Goal: Information Seeking & Learning: Learn about a topic

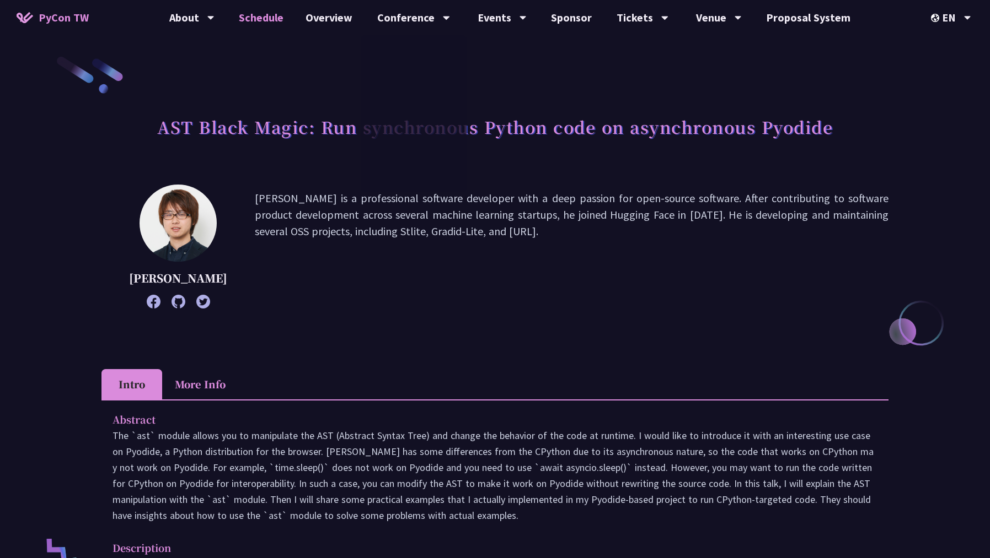
click at [265, 20] on link "Schedule" at bounding box center [261, 17] width 67 height 35
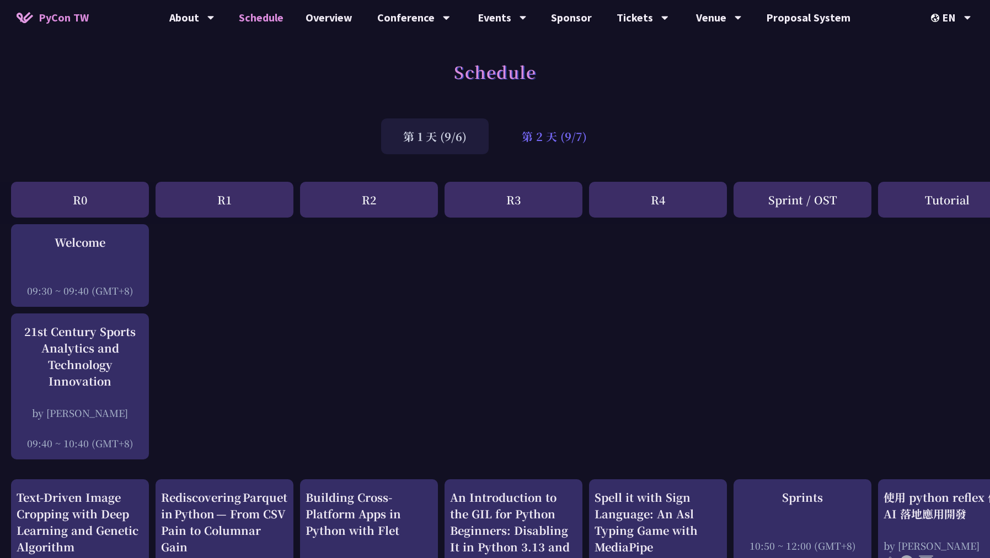
click at [523, 143] on div "第 2 天 (9/7)" at bounding box center [553, 137] width 109 height 36
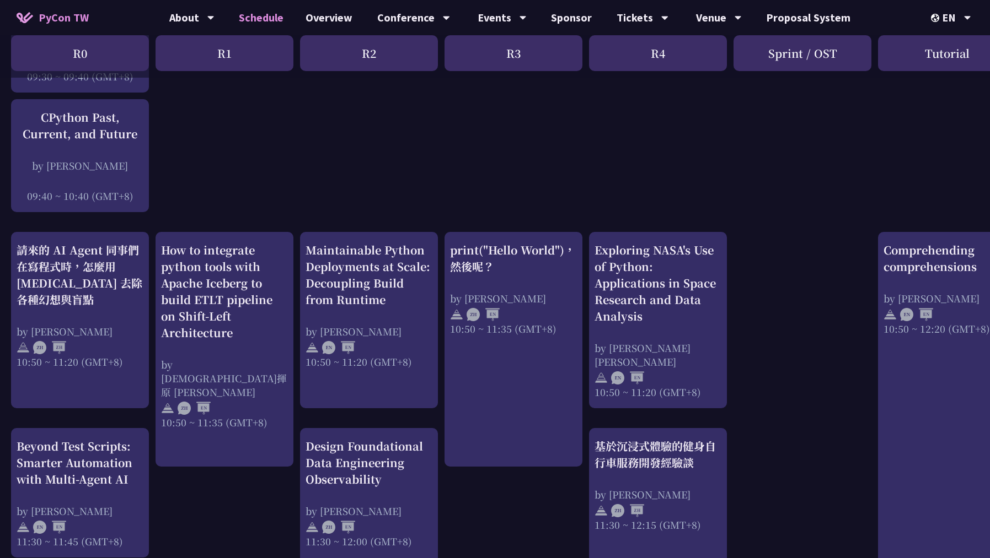
scroll to position [318, 0]
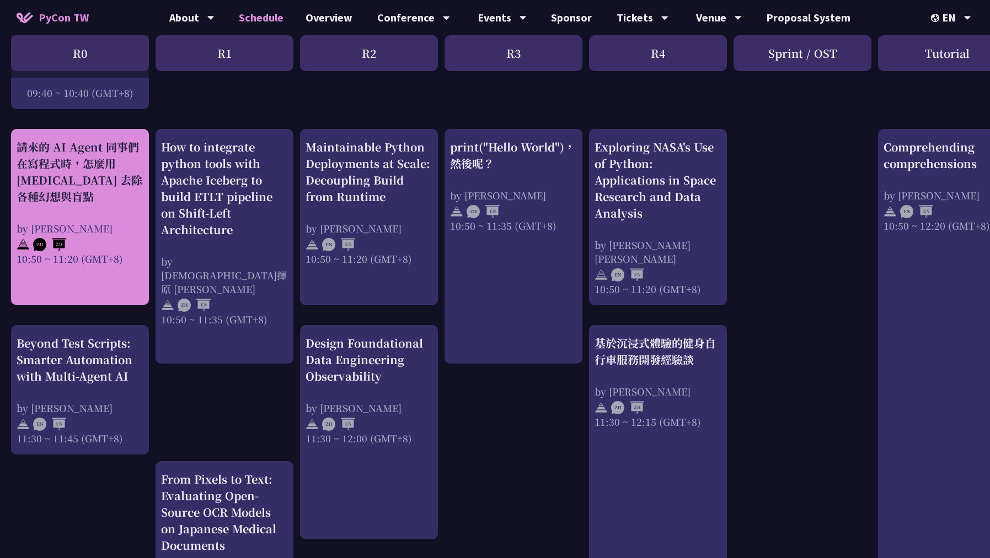
click at [100, 208] on div "請來的 AI Agent 同事們在寫程式時，怎麼用 [MEDICAL_DATA] 去除各種幻想與盲點 by [PERSON_NAME] 10:50 ~ 11:…" at bounding box center [80, 202] width 127 height 127
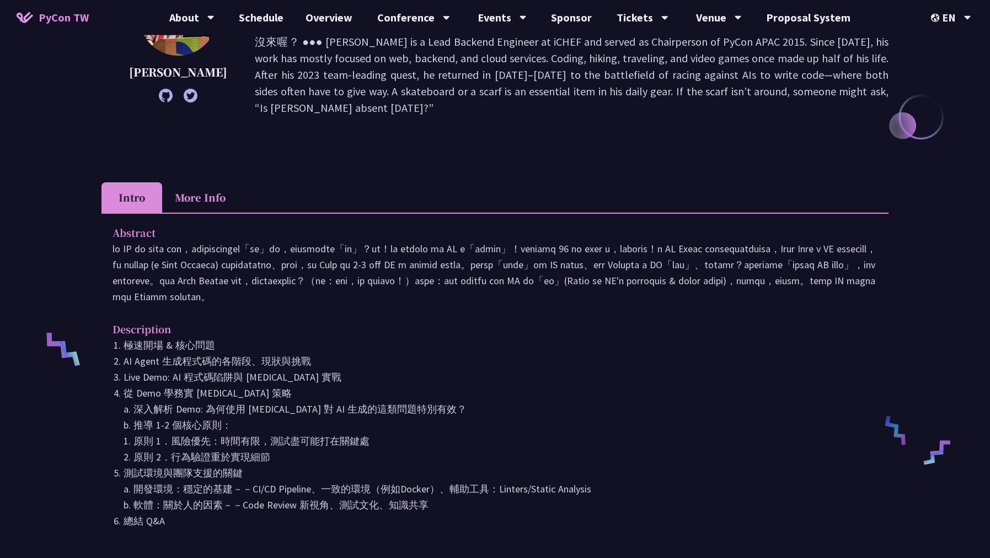
scroll to position [238, 0]
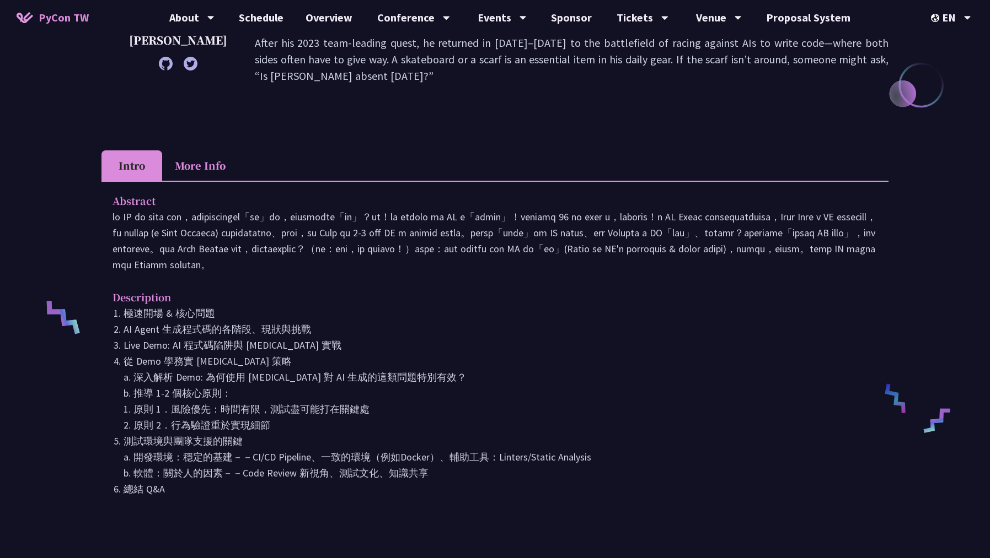
click at [611, 217] on p at bounding box center [494, 241] width 765 height 64
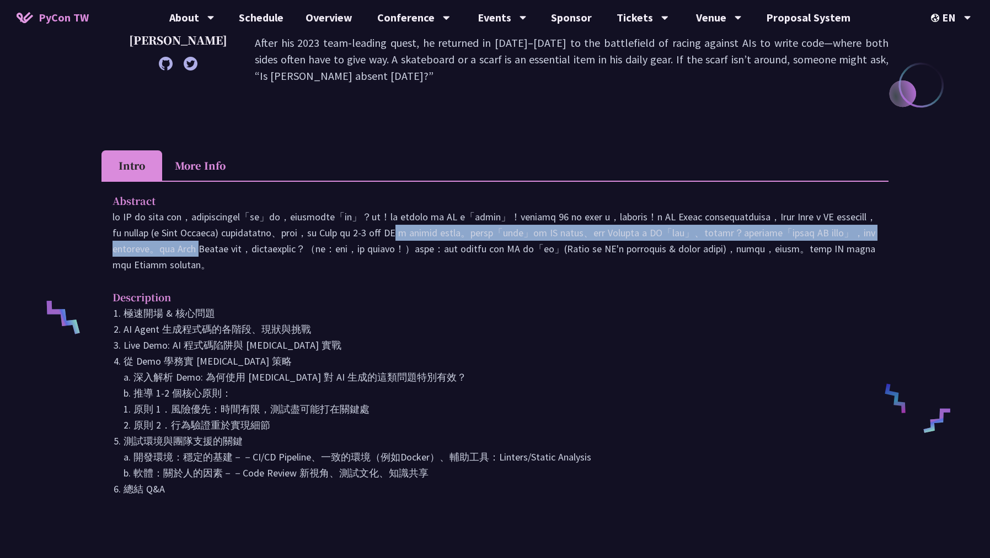
drag, startPoint x: 115, startPoint y: 237, endPoint x: 204, endPoint y: 247, distance: 89.4
click at [204, 247] on p at bounding box center [494, 241] width 765 height 64
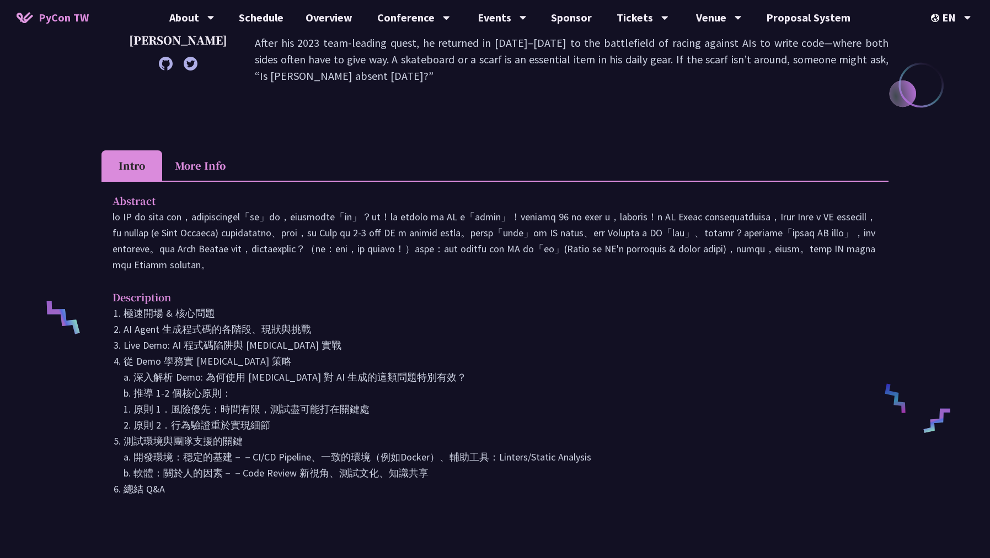
click at [221, 252] on p at bounding box center [494, 241] width 765 height 64
drag, startPoint x: 327, startPoint y: 250, endPoint x: 740, endPoint y: 259, distance: 413.6
click at [740, 259] on p at bounding box center [494, 241] width 765 height 64
drag, startPoint x: 717, startPoint y: 278, endPoint x: 593, endPoint y: 257, distance: 125.2
click at [716, 278] on div "Abstract Description 極速開場 & 核心問題 AI Agent 生成程式碼的各階段、現狀與挑戰 Live Demo: AI 程式碼陷阱與 …" at bounding box center [494, 353] width 787 height 344
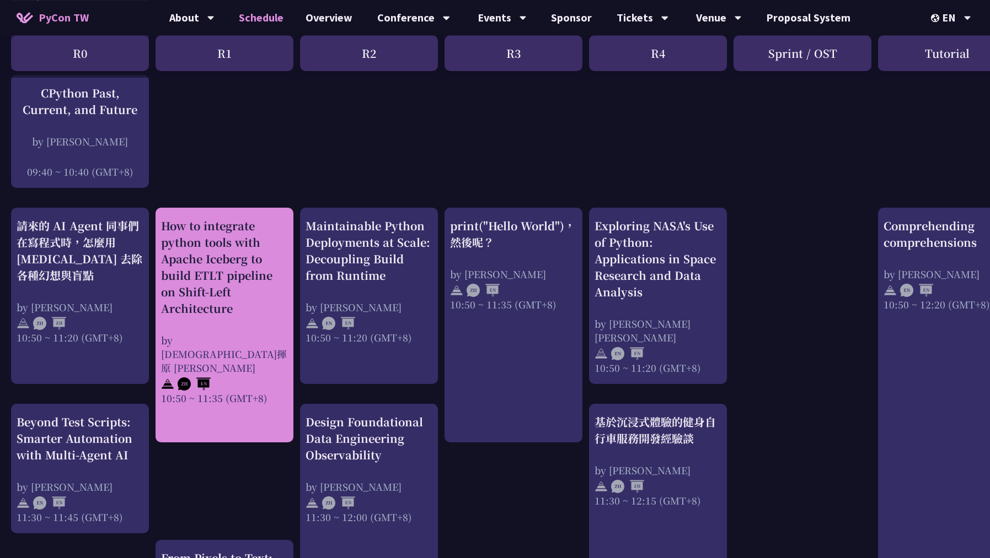
scroll to position [238, 0]
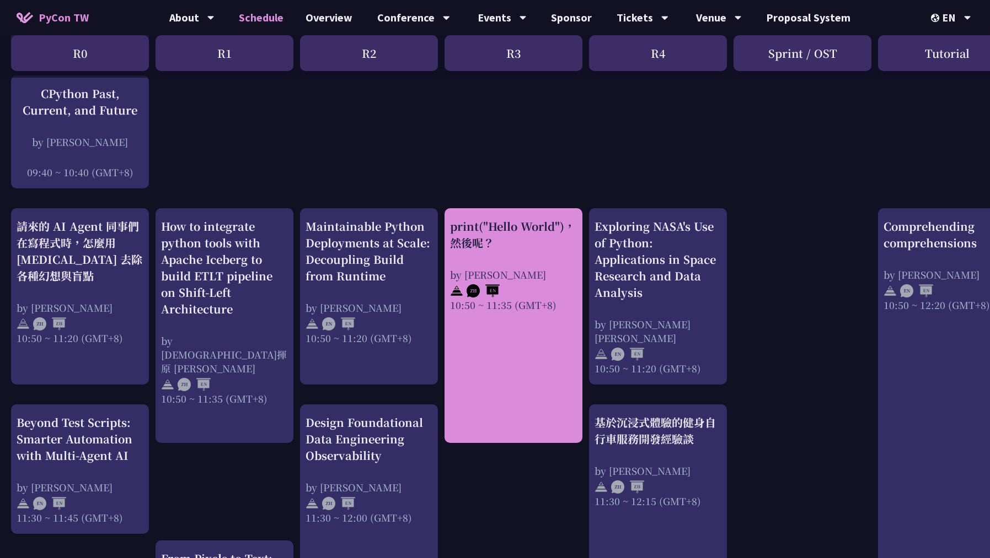
click at [544, 248] on div "print("Hello World")，然後呢？" at bounding box center [513, 234] width 127 height 33
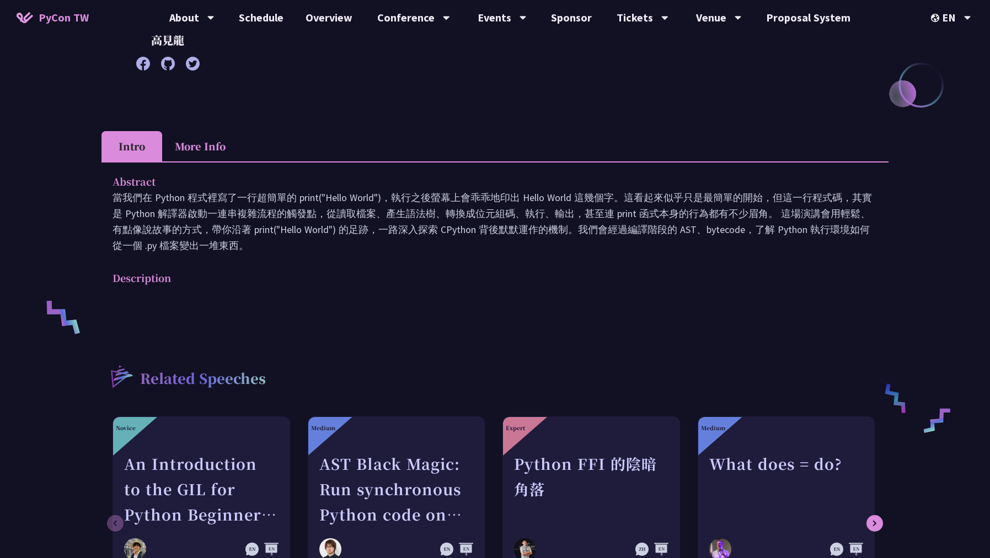
scroll to position [159, 0]
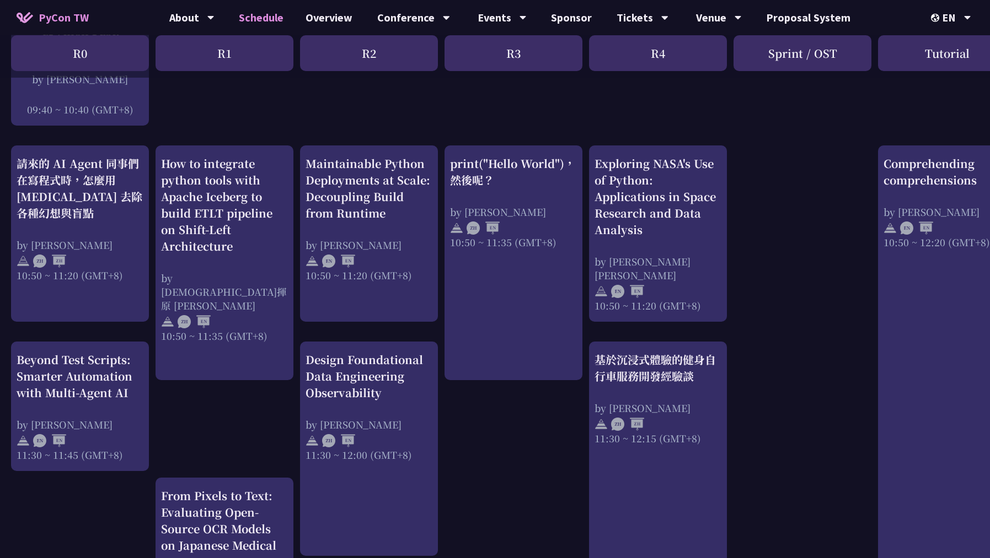
scroll to position [318, 0]
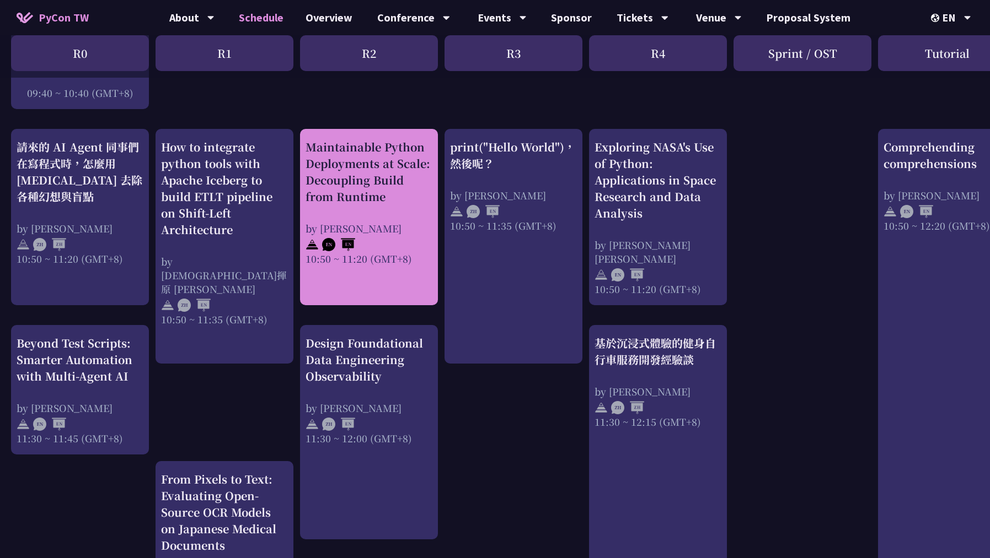
click at [401, 213] on div "Maintainable Python Deployments at Scale: Decoupling Build from Runtime by [PER…" at bounding box center [368, 202] width 127 height 127
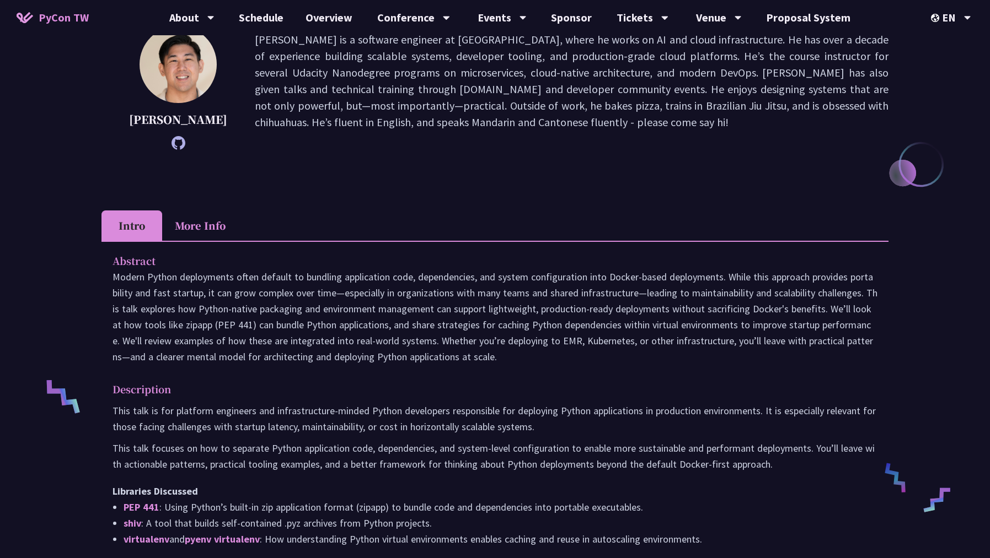
scroll to position [238, 0]
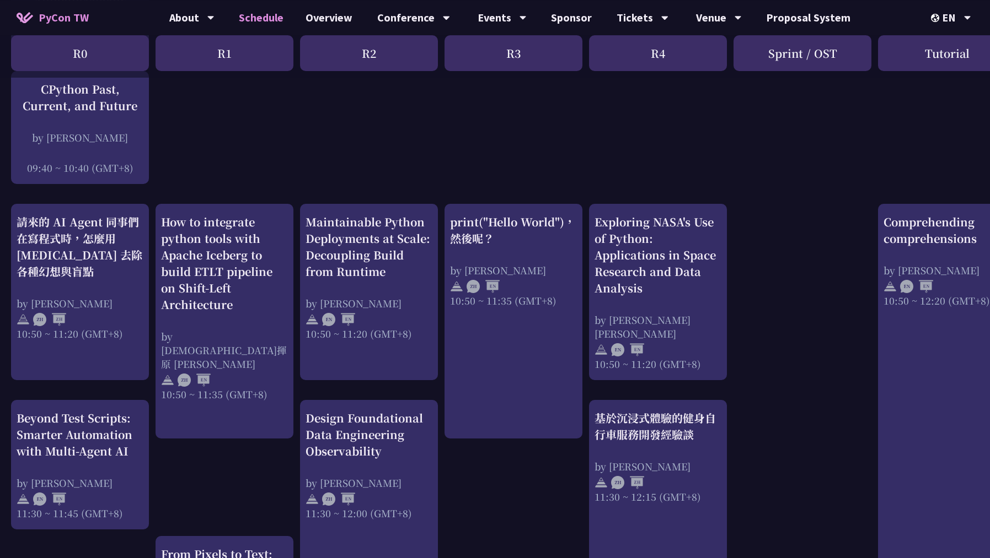
scroll to position [318, 0]
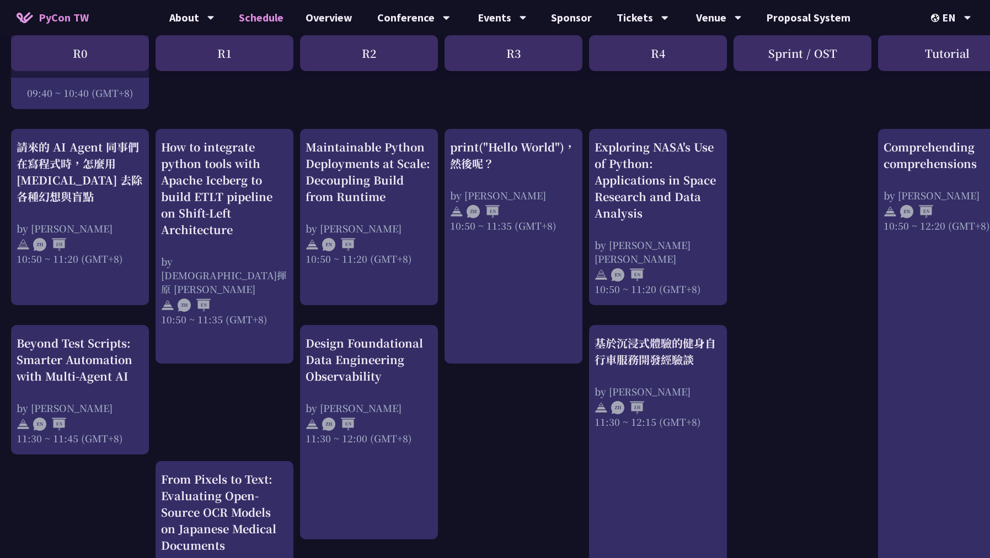
drag, startPoint x: 833, startPoint y: 267, endPoint x: 988, endPoint y: 293, distance: 157.6
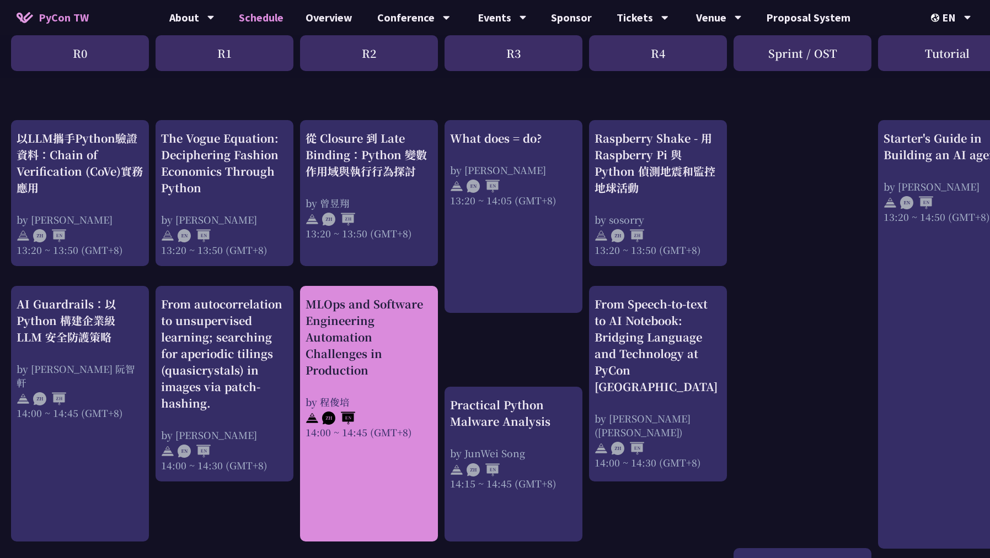
scroll to position [953, 0]
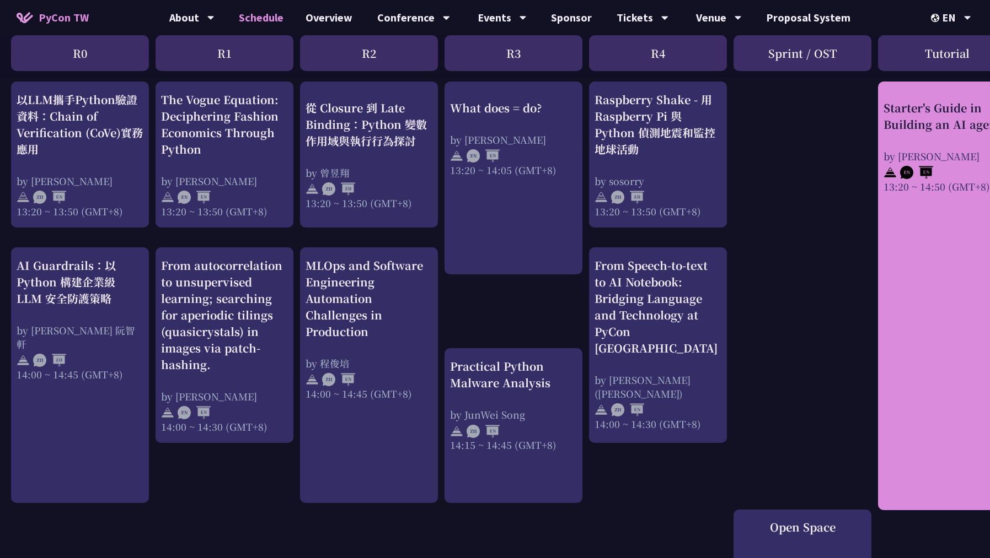
drag, startPoint x: 728, startPoint y: 203, endPoint x: 929, endPoint y: 243, distance: 204.7
click at [986, 239] on html "PyCon TW About PyCon [GEOGRAPHIC_DATA] History Community Code of Conduct Schedu…" at bounding box center [495, 192] width 990 height 2290
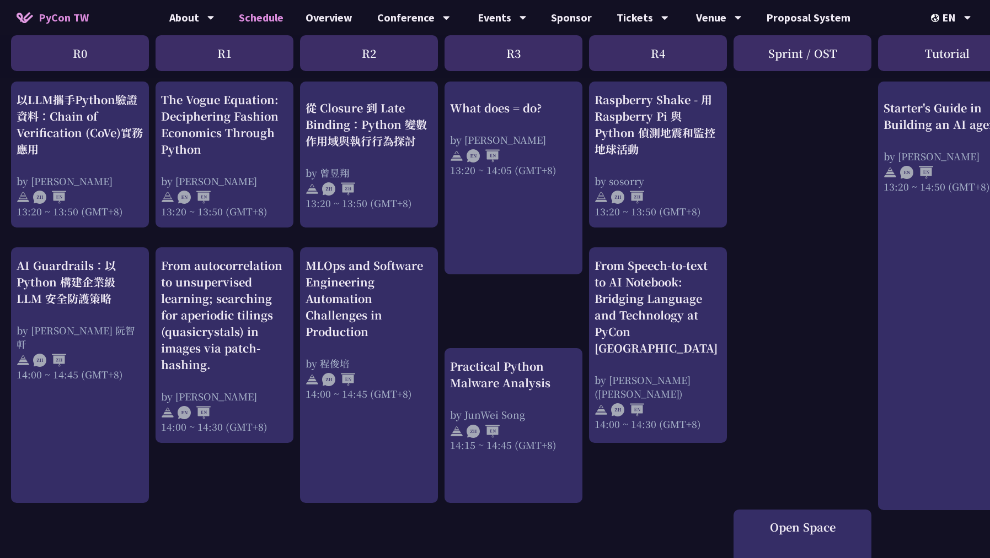
click at [737, 265] on div "print("Hello World")，然後呢？ by [PERSON_NAME] 10:50 ~ 11:35 (GMT+8) What does = do…" at bounding box center [585, 108] width 1171 height 1673
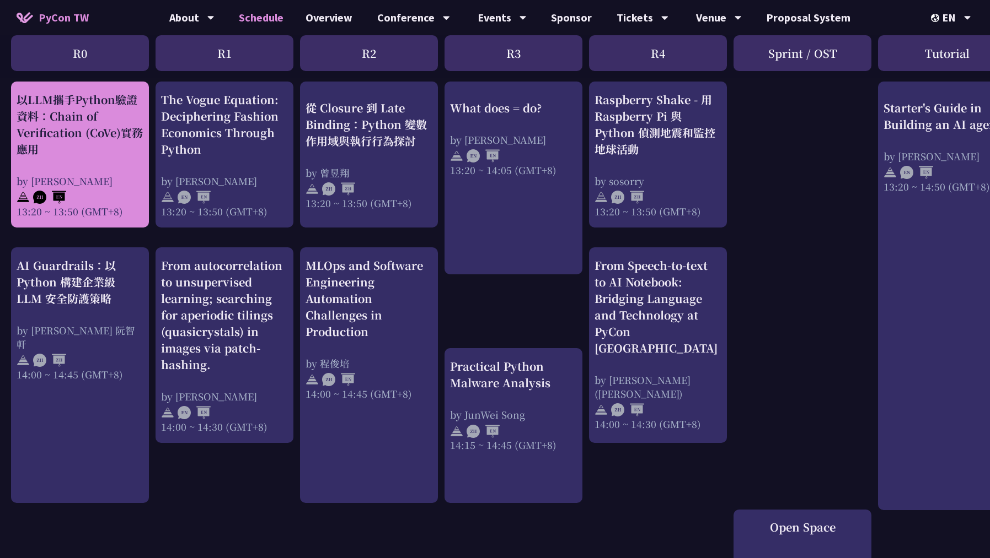
click at [83, 150] on div "以LLM攜手Python驗證資料：Chain of Verification (CoVe)實務應用" at bounding box center [80, 125] width 127 height 66
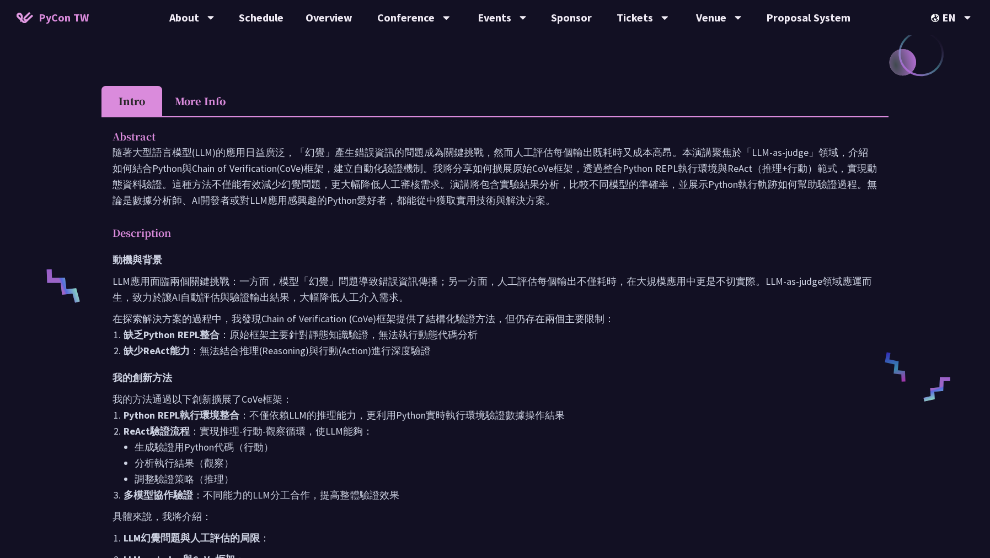
scroll to position [318, 0]
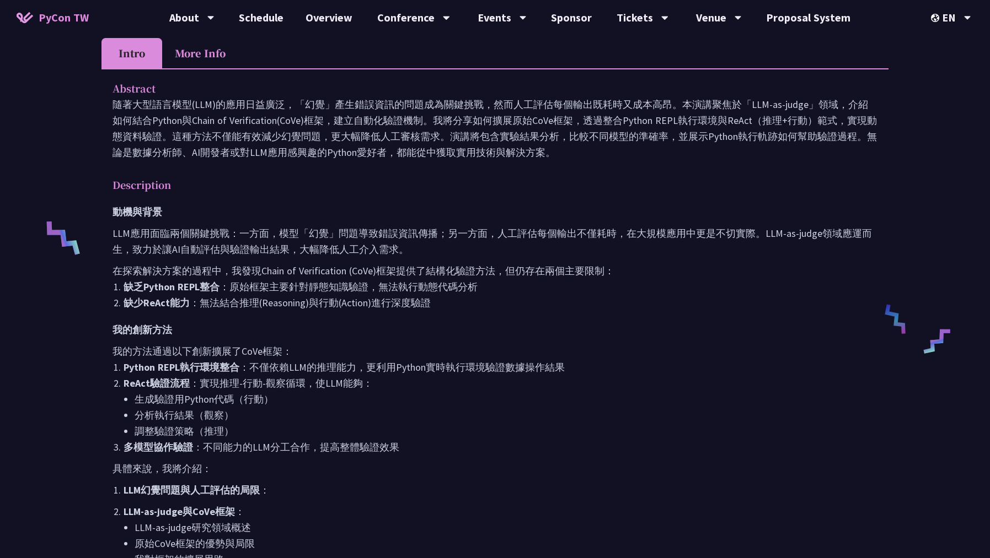
scroll to position [953, 0]
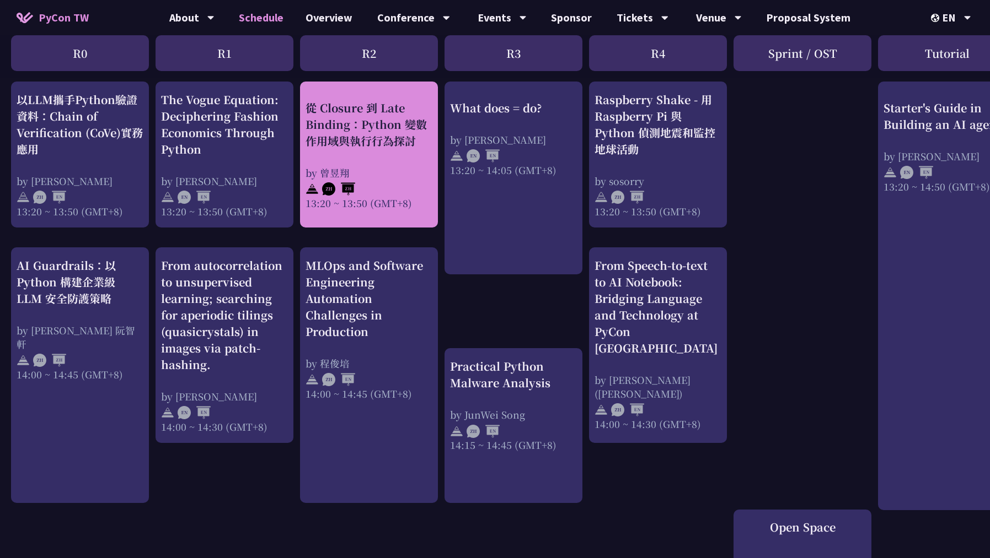
click at [400, 141] on div "從 Closure 到 Late Binding：Python 變數作用域與執行行為探討" at bounding box center [368, 124] width 127 height 50
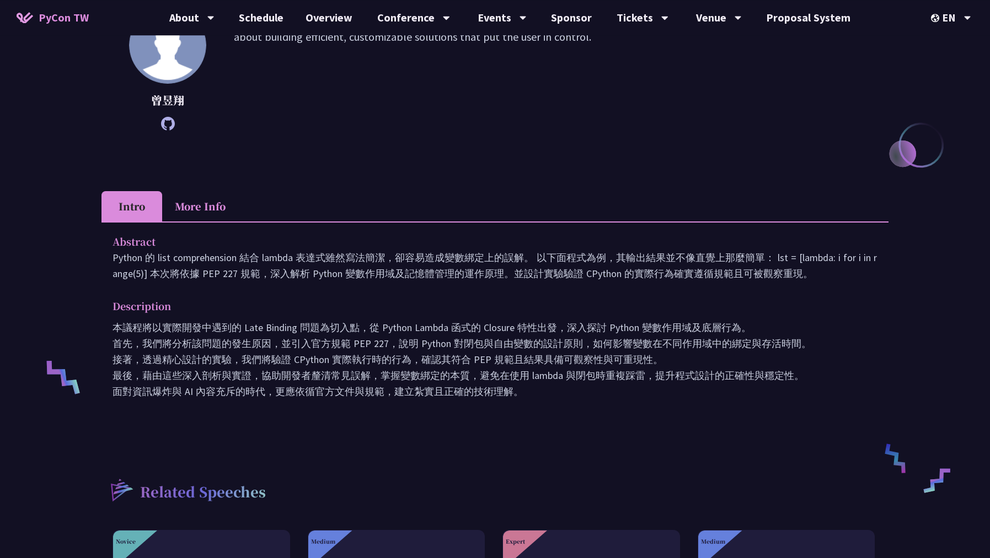
scroll to position [238, 0]
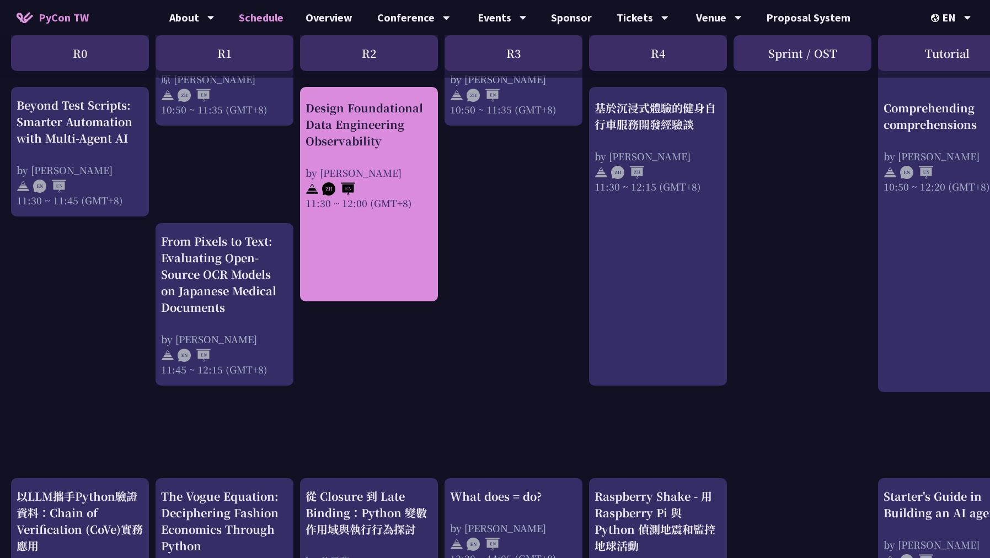
scroll to position [873, 0]
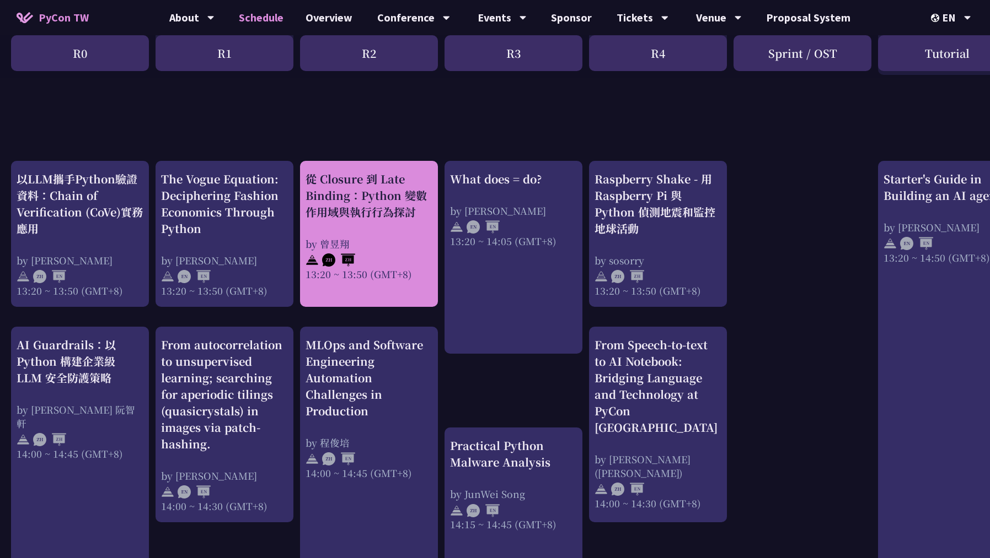
click at [350, 220] on div "從 Closure 到 Late Binding：Python 變數作用域與執行行為探討" at bounding box center [368, 196] width 127 height 50
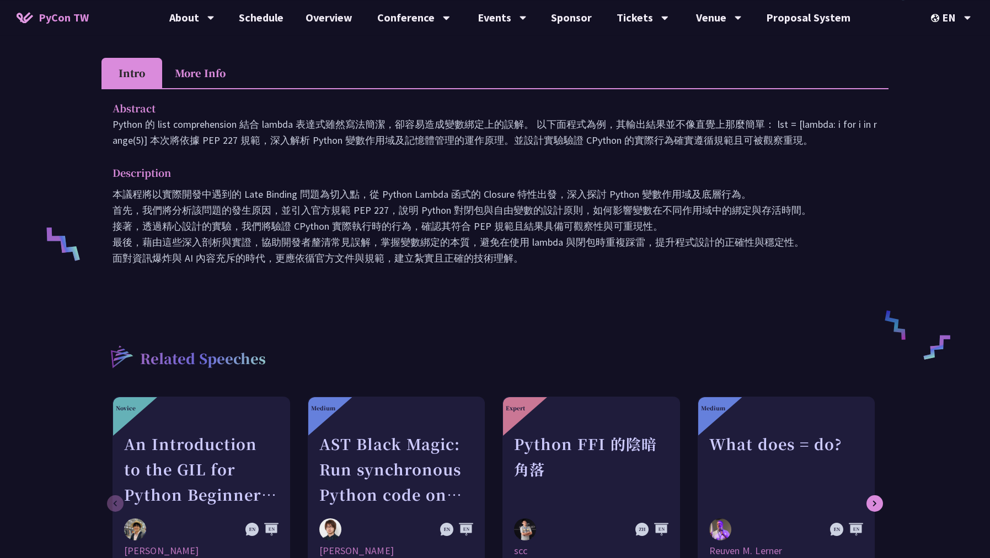
scroll to position [159, 0]
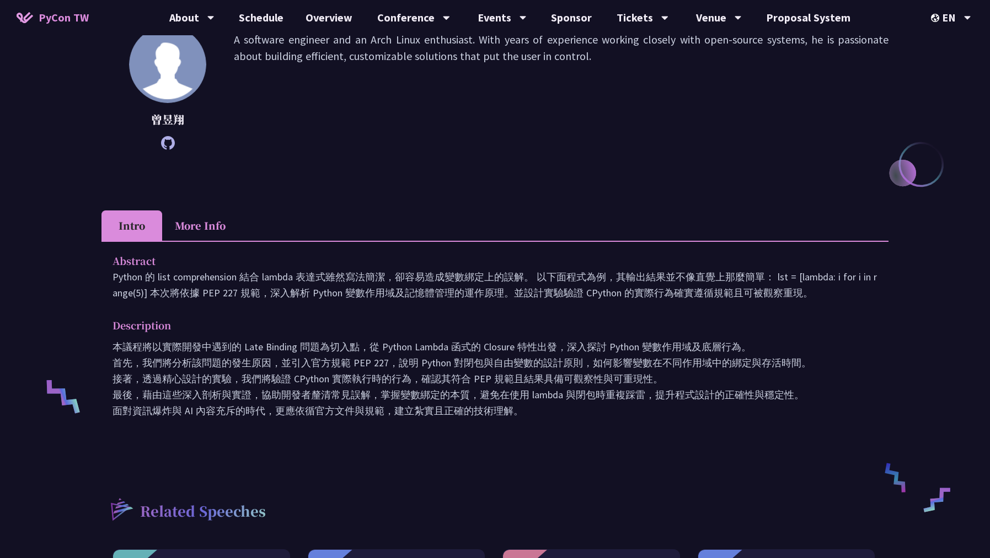
click at [168, 141] on icon at bounding box center [168, 143] width 14 height 14
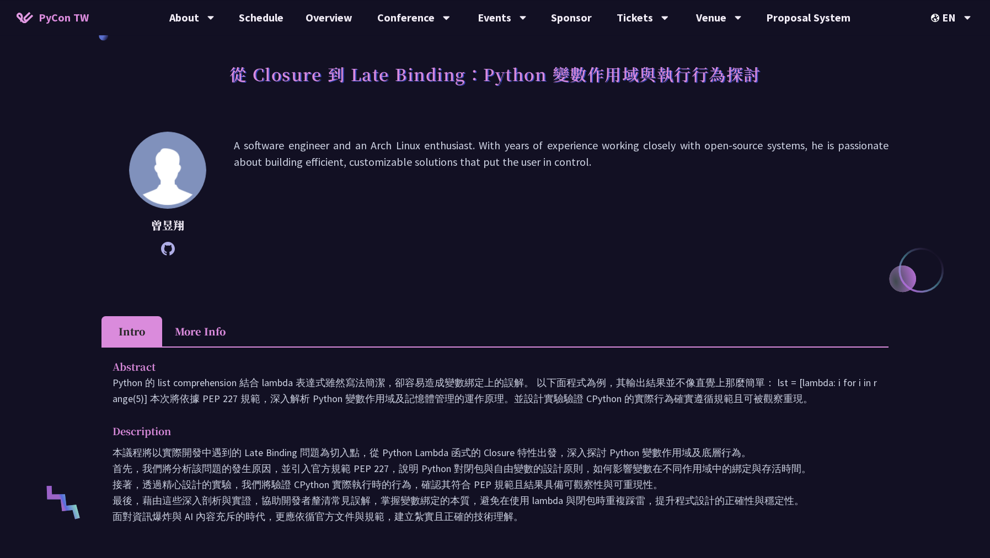
scroll to position [0, 0]
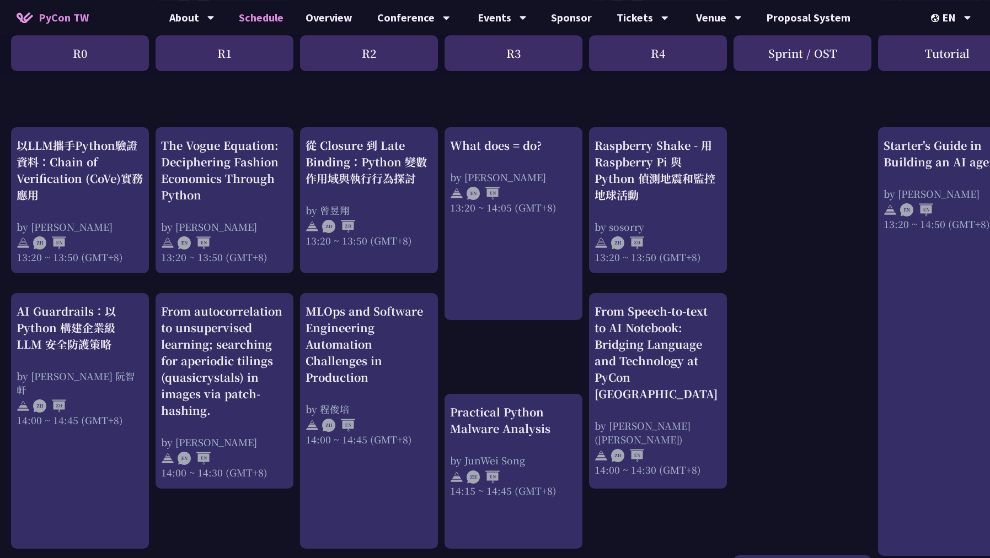
scroll to position [940, 0]
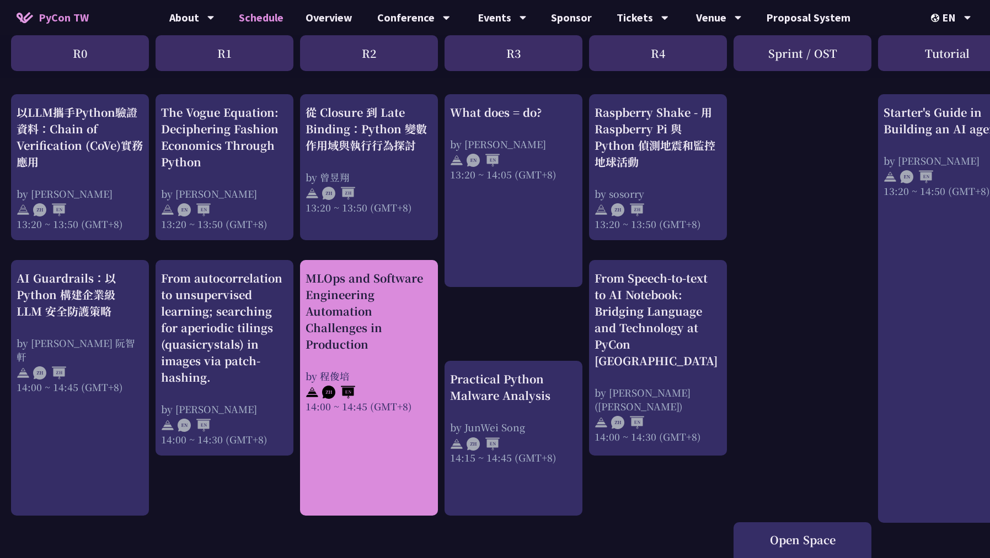
click at [375, 325] on div "MLOps and Software Engineering Automation Challenges in Production" at bounding box center [368, 311] width 127 height 83
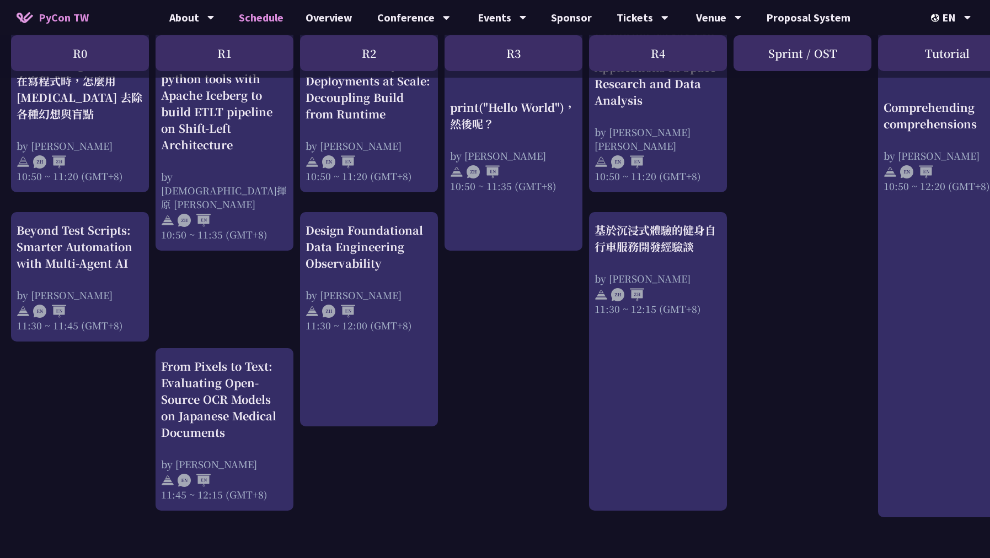
scroll to position [384, 0]
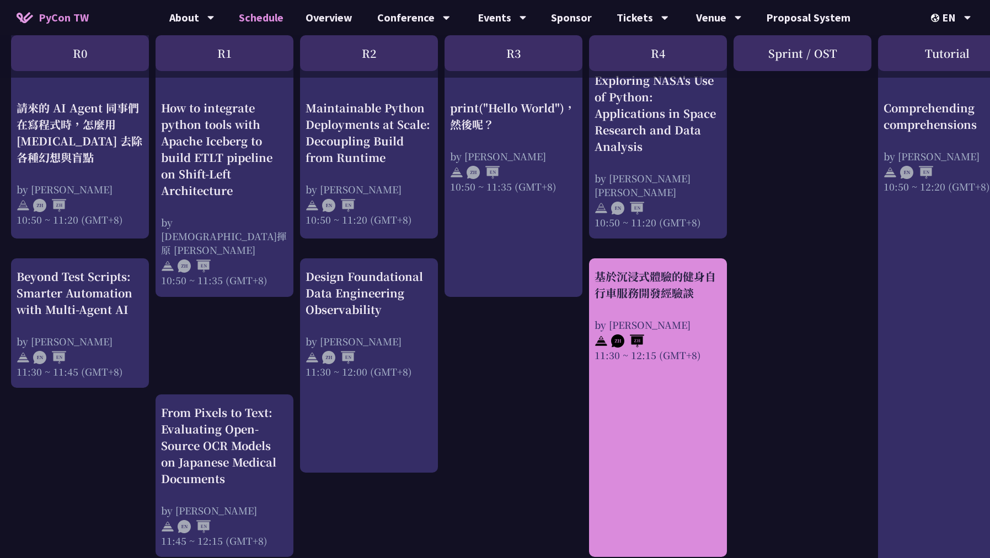
click at [624, 439] on div "基於沉浸式體驗的健身自行車服務開發經驗談 by [PERSON_NAME] 11:30 ~ 12:15 (GMT+8)" at bounding box center [658, 408] width 138 height 299
click at [625, 282] on div "基於沉浸式體驗的健身自行車服務開發經驗談" at bounding box center [657, 284] width 127 height 33
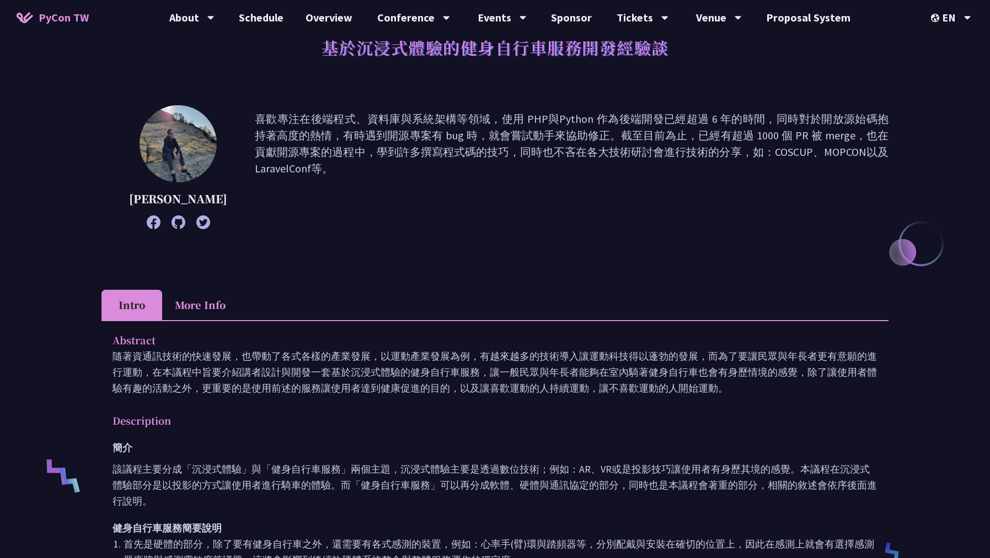
scroll to position [159, 0]
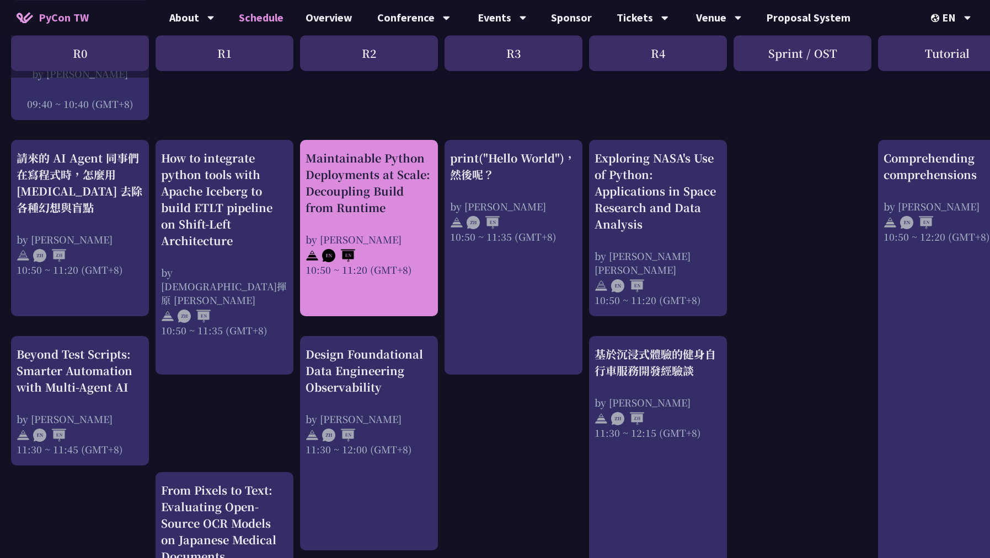
scroll to position [305, 0]
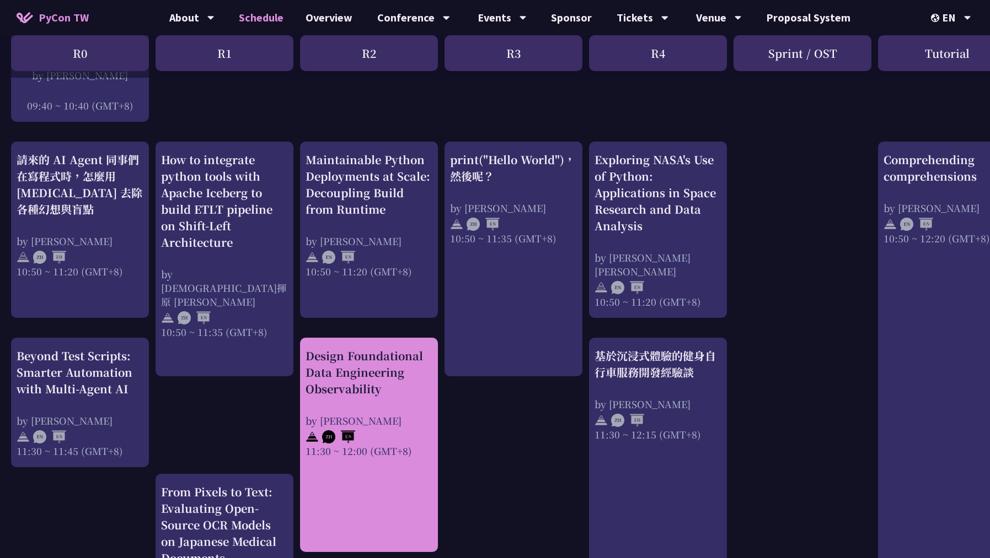
click at [353, 382] on div "Design Foundational Data Engineering Observability" at bounding box center [368, 373] width 127 height 50
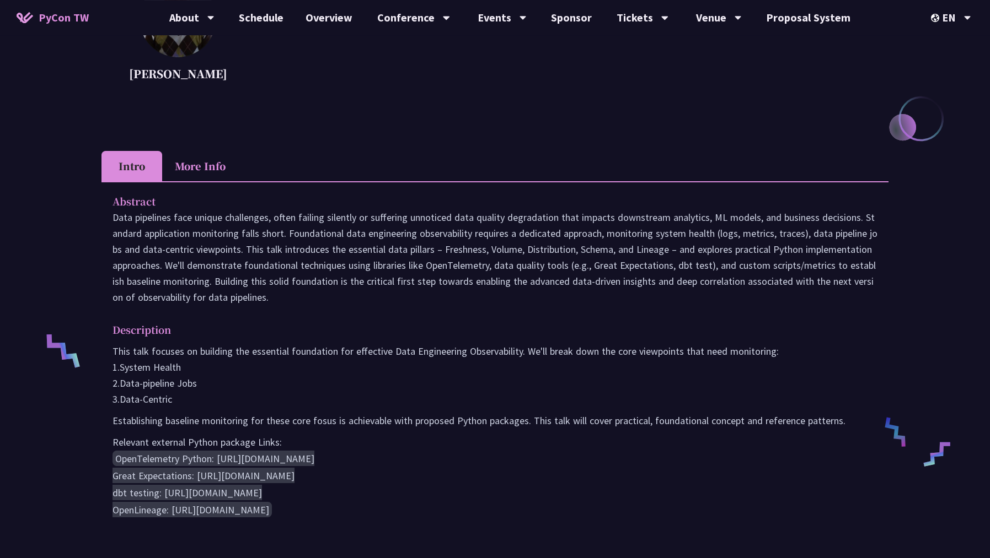
scroll to position [238, 0]
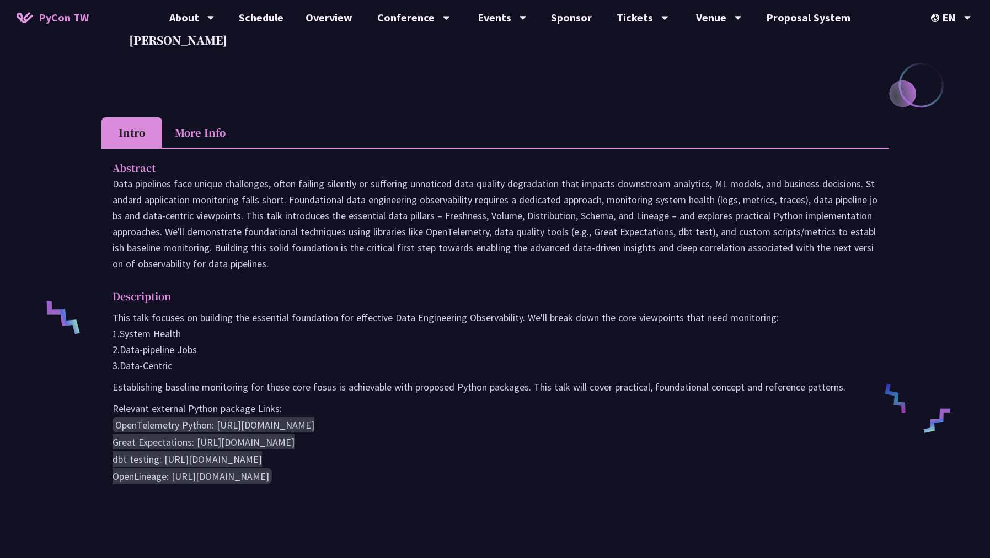
click at [476, 239] on p "Data pipelines face unique challenges, often failing silently or suffering unno…" at bounding box center [494, 224] width 765 height 96
click at [507, 458] on pre "OpenTelemetry Python: [URL][DOMAIN_NAME] Great Expectations: [URL][DOMAIN_NAME]…" at bounding box center [494, 451] width 765 height 68
